Goal: Task Accomplishment & Management: Manage account settings

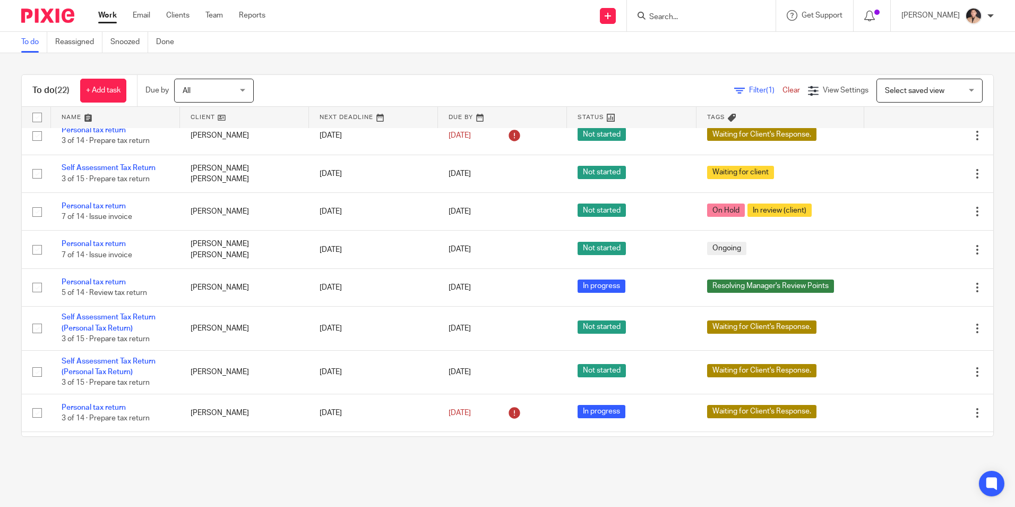
scroll to position [372, 0]
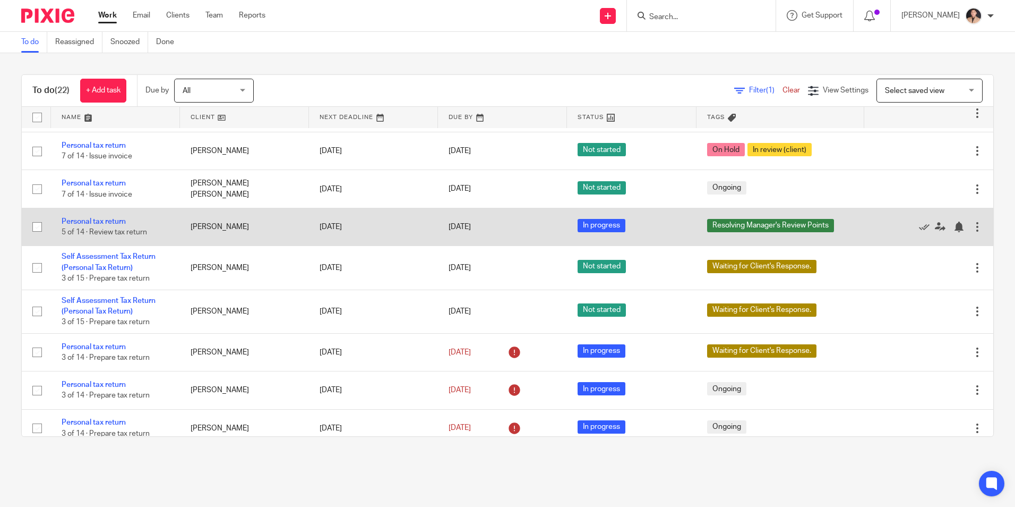
drag, startPoint x: 89, startPoint y: 254, endPoint x: 110, endPoint y: 258, distance: 22.2
click at [89, 225] on link "Personal tax return" at bounding box center [94, 221] width 64 height 7
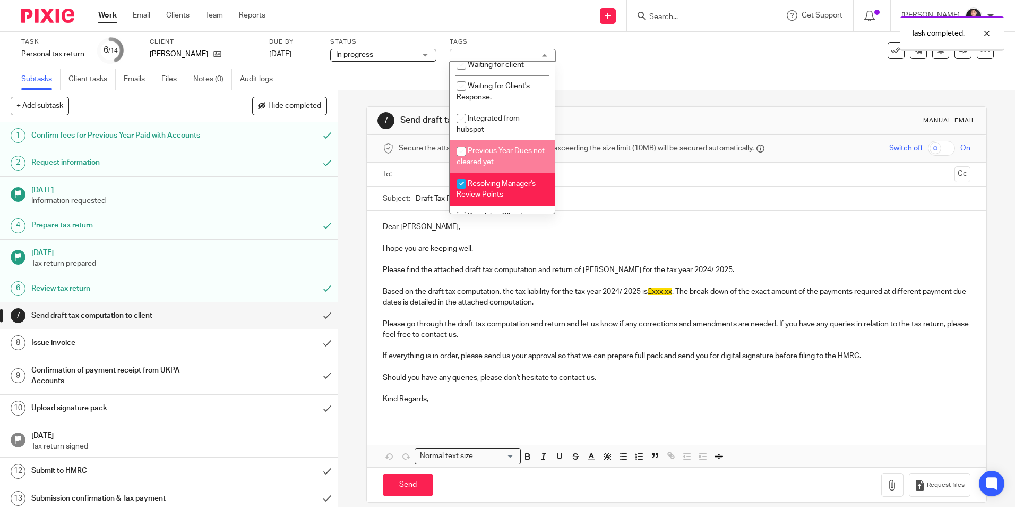
click at [484, 189] on li "Resolving Manager's Review Points" at bounding box center [502, 189] width 105 height 32
checkbox input "false"
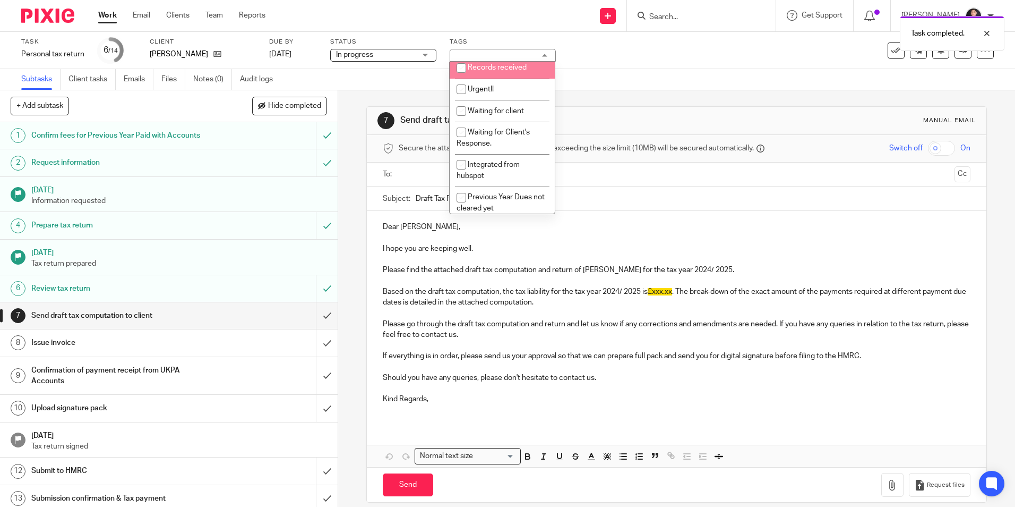
scroll to position [24, 0]
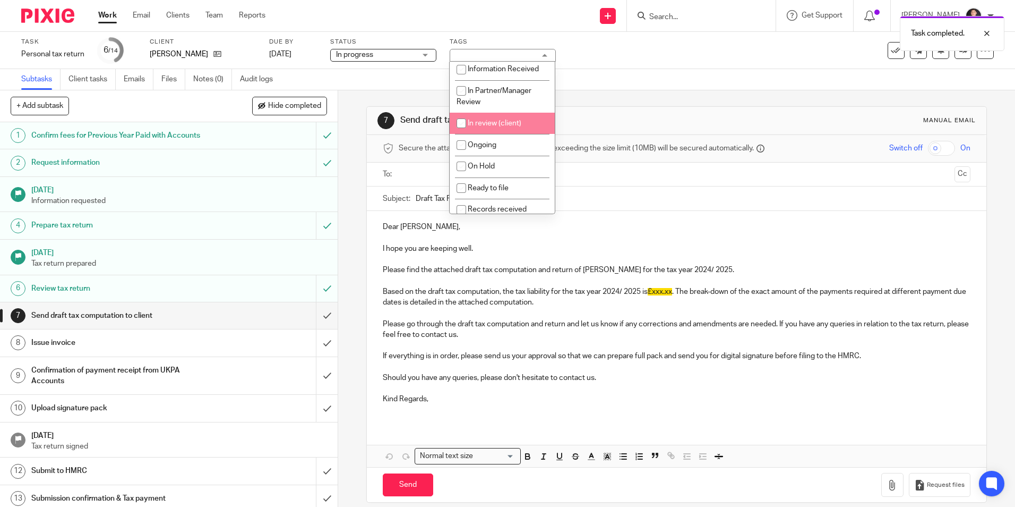
click at [497, 122] on span "In review (client)" at bounding box center [495, 122] width 54 height 7
checkbox input "true"
click at [711, 65] on div "Task Personal tax return Save Personal tax return 6 /14 Client Siau Yeo Due by …" at bounding box center [507, 50] width 1015 height 37
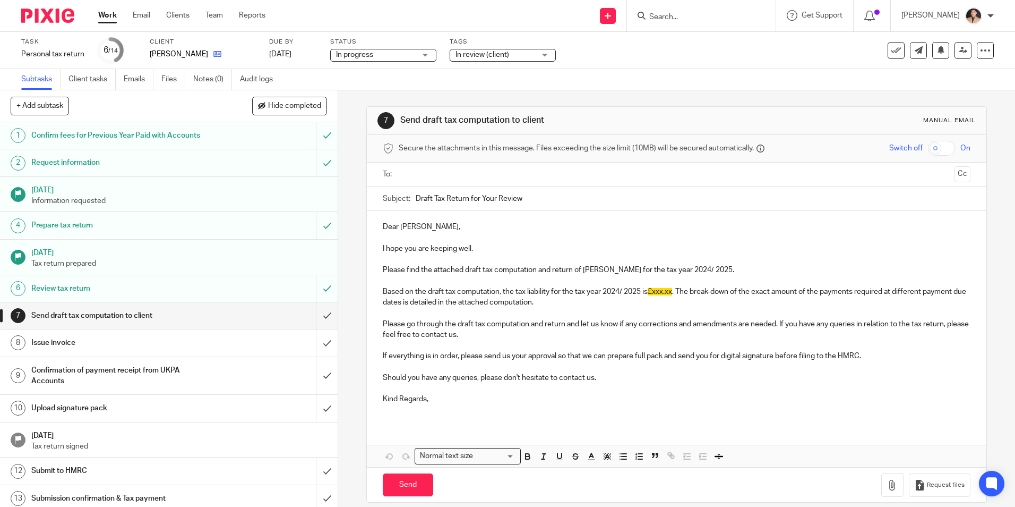
click at [208, 57] on link at bounding box center [214, 54] width 13 height 11
drag, startPoint x: 683, startPoint y: 263, endPoint x: 492, endPoint y: 265, distance: 190.7
click at [491, 265] on div "Dear Christine, I hope you are keeping well. Please find the attached draft tax…" at bounding box center [676, 317] width 619 height 212
click at [708, 271] on p "Please find the attached draft tax computation and return of Siau Yeo for the t…" at bounding box center [676, 269] width 587 height 11
drag, startPoint x: 711, startPoint y: 270, endPoint x: 377, endPoint y: 272, distance: 334.6
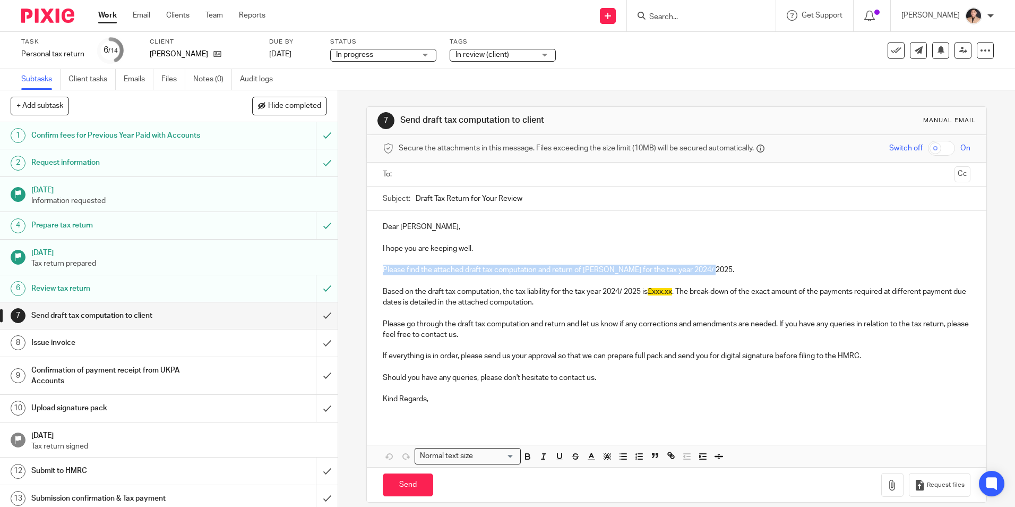
click at [377, 272] on div "Dear Christine, I hope you are keeping well. Please find the attached draft tax…" at bounding box center [676, 317] width 619 height 212
copy p "Please find the attached draft tax computation and return of Siau Yeo for the t…"
click at [562, 305] on p "Based on the draft tax computation, the tax liability for the tax year 2024/ 20…" at bounding box center [676, 297] width 587 height 22
drag, startPoint x: 498, startPoint y: 293, endPoint x: 374, endPoint y: 289, distance: 123.3
click at [374, 289] on div "Dear Christine, I hope you are keeping well. Please find the attached draft tax…" at bounding box center [676, 317] width 619 height 212
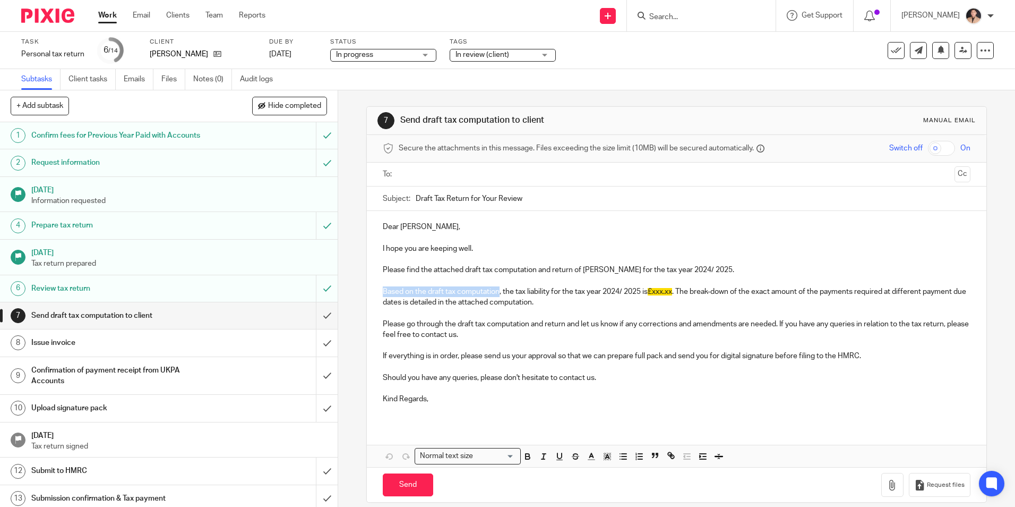
copy p "Based on the draft tax computation"
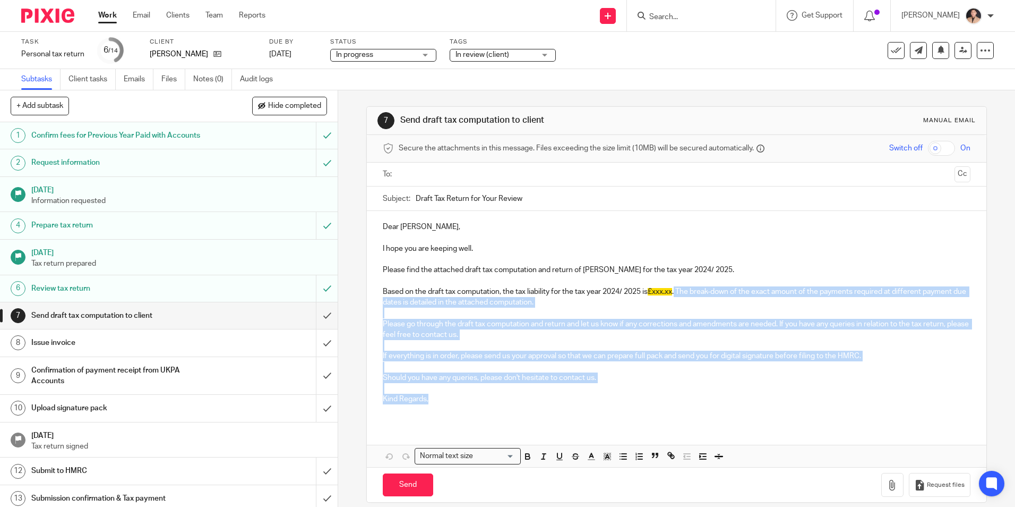
drag, startPoint x: 677, startPoint y: 290, endPoint x: 536, endPoint y: 398, distance: 177.0
click at [536, 398] on div "Dear Christine, I hope you are keeping well. Please find the attached draft tax…" at bounding box center [676, 317] width 619 height 212
copy div "The break-down of the exact amount of the payments required at different paymen…"
click at [538, 399] on p "Kind Regards," at bounding box center [676, 399] width 587 height 11
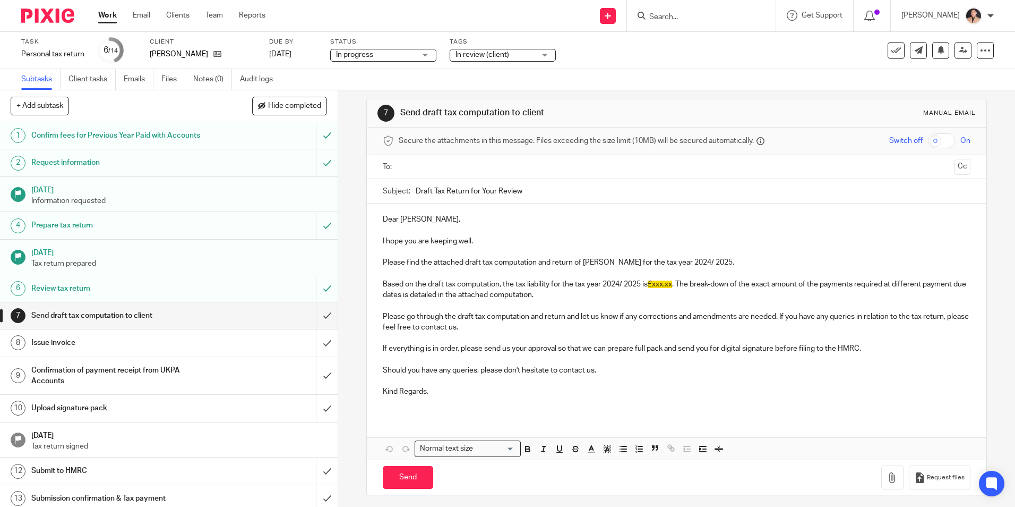
scroll to position [12, 0]
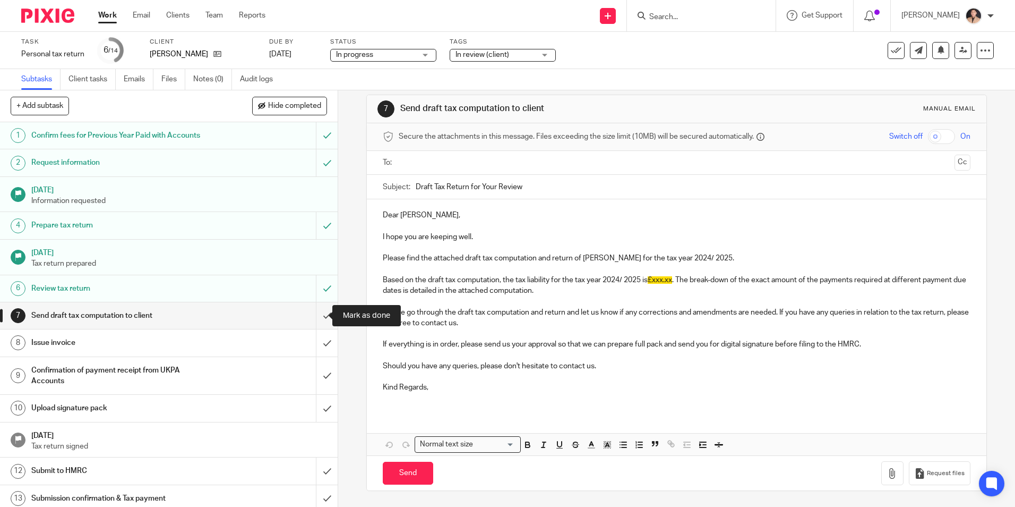
drag, startPoint x: 319, startPoint y: 312, endPoint x: 394, endPoint y: 283, distance: 80.2
click at [319, 312] on input "submit" at bounding box center [169, 315] width 338 height 27
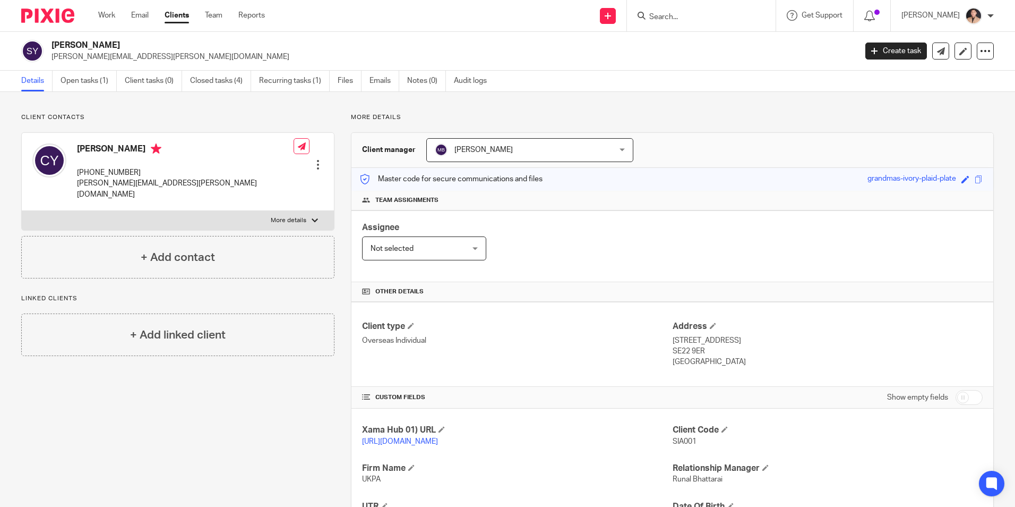
drag, startPoint x: 708, startPoint y: 253, endPoint x: 988, endPoint y: 265, distance: 279.6
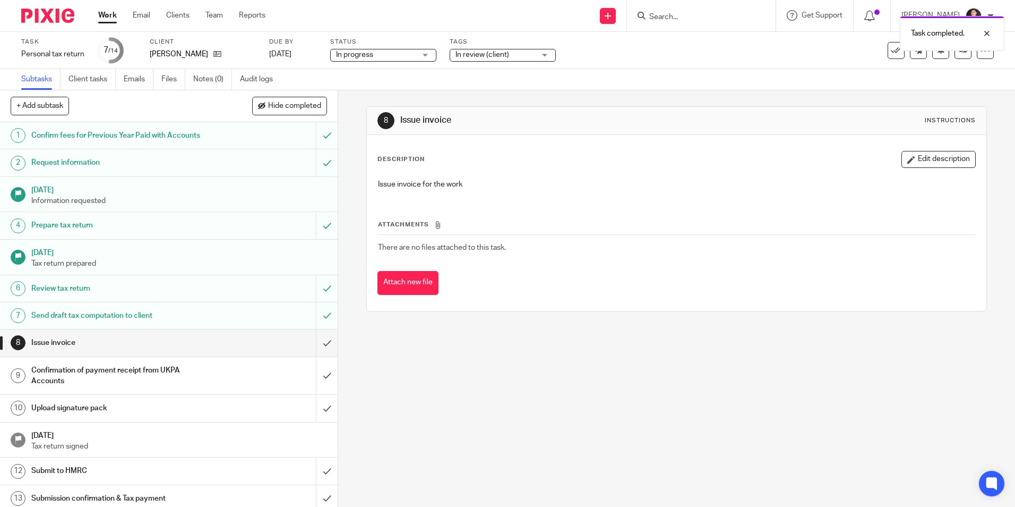
click at [110, 20] on link "Work" at bounding box center [107, 15] width 19 height 11
